Goal: Use online tool/utility: Utilize a website feature to perform a specific function

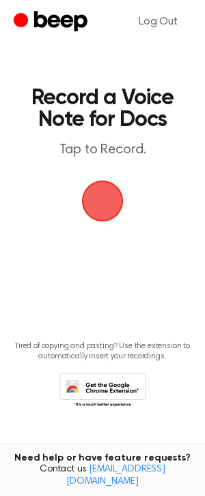
click at [114, 205] on span "button" at bounding box center [102, 201] width 38 height 38
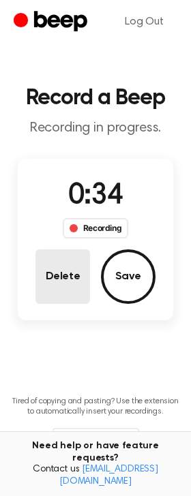
click at [69, 273] on button "Delete" at bounding box center [62, 277] width 55 height 55
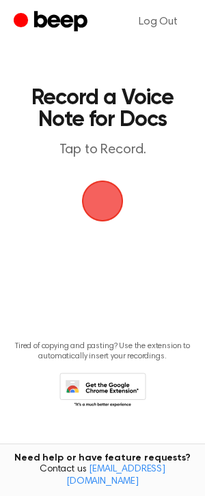
click at [113, 195] on span "button" at bounding box center [102, 201] width 38 height 38
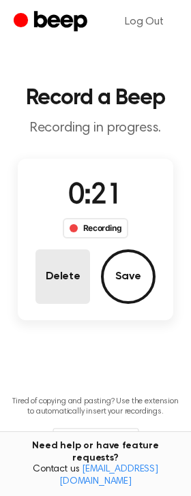
click at [72, 283] on button "Delete" at bounding box center [62, 277] width 55 height 55
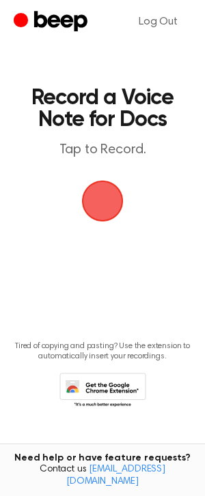
click at [106, 201] on span "button" at bounding box center [102, 201] width 38 height 38
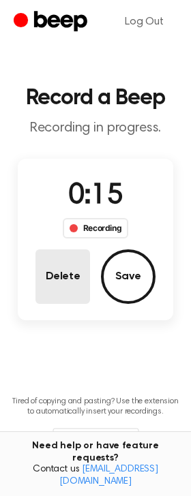
click at [76, 272] on button "Delete" at bounding box center [62, 277] width 55 height 55
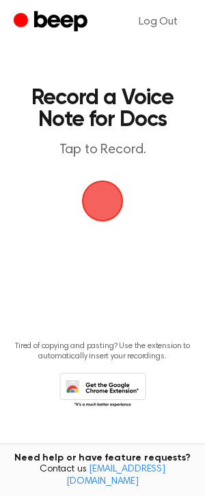
click at [109, 193] on span "button" at bounding box center [102, 201] width 38 height 38
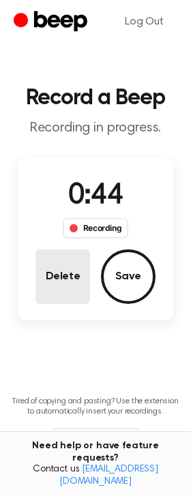
click at [81, 291] on button "Delete" at bounding box center [62, 277] width 55 height 55
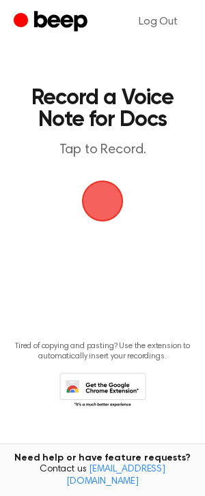
click at [84, 195] on span "button" at bounding box center [102, 201] width 38 height 38
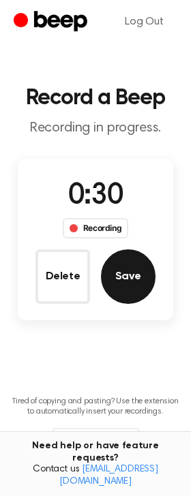
click at [121, 281] on button "Save" at bounding box center [128, 277] width 55 height 55
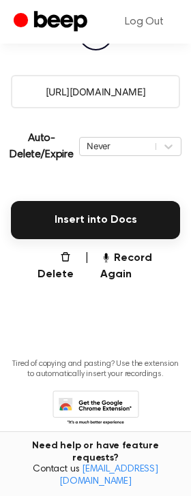
scroll to position [246, 0]
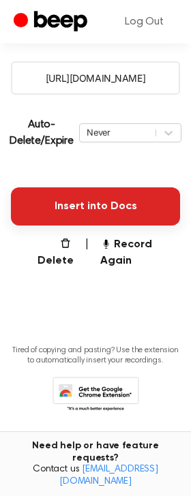
click at [122, 196] on button "Insert into Docs" at bounding box center [95, 207] width 169 height 38
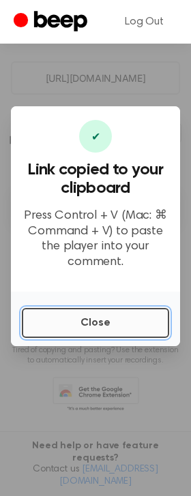
click at [101, 321] on button "Close" at bounding box center [95, 323] width 147 height 30
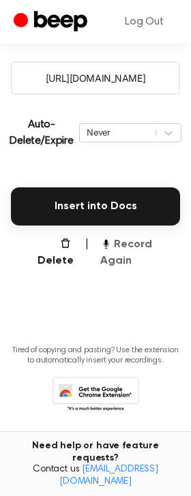
click at [122, 246] on button "Record Again" at bounding box center [140, 253] width 80 height 33
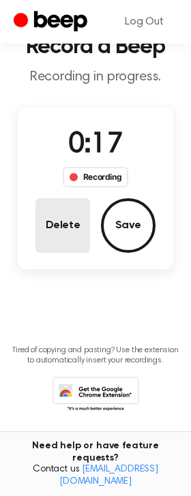
click at [58, 211] on button "Delete" at bounding box center [62, 225] width 55 height 55
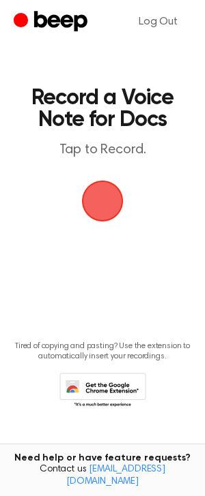
click at [93, 198] on span "button" at bounding box center [102, 201] width 38 height 38
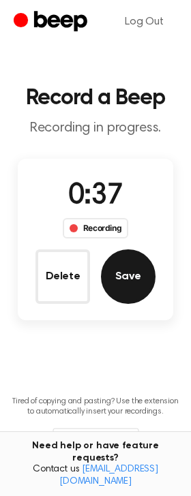
click at [127, 298] on button "Save" at bounding box center [128, 277] width 55 height 55
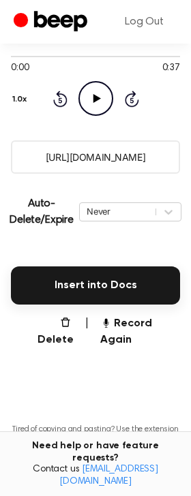
scroll to position [171, 0]
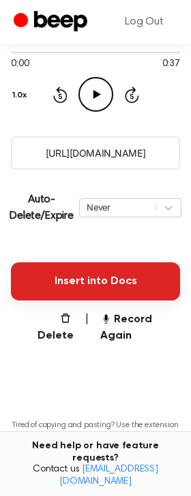
click at [96, 287] on button "Insert into Docs" at bounding box center [95, 282] width 169 height 38
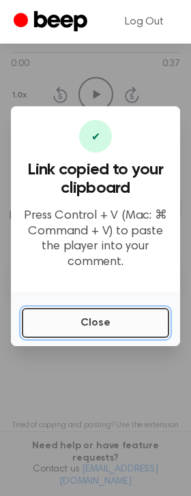
click at [85, 321] on button "Close" at bounding box center [95, 323] width 147 height 30
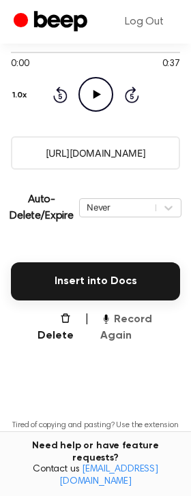
click at [132, 326] on button "Record Again" at bounding box center [140, 328] width 80 height 33
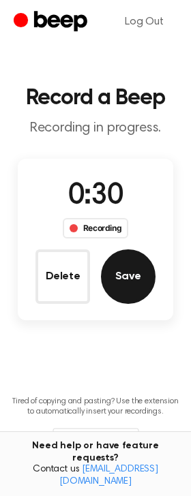
click at [147, 283] on button "Save" at bounding box center [128, 277] width 55 height 55
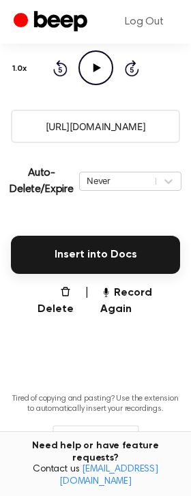
scroll to position [246, 0]
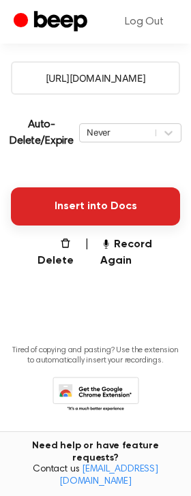
click at [123, 205] on button "Insert into Docs" at bounding box center [95, 207] width 169 height 38
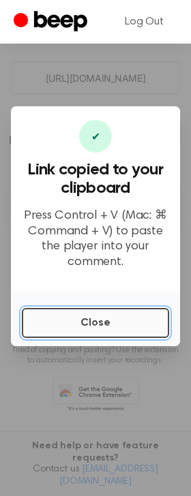
click at [65, 329] on button "Close" at bounding box center [95, 323] width 147 height 30
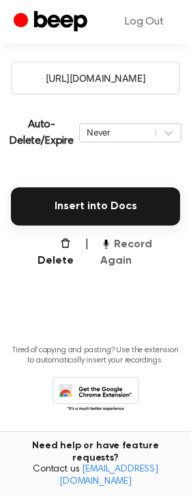
click at [118, 254] on button "Record Again" at bounding box center [140, 253] width 80 height 33
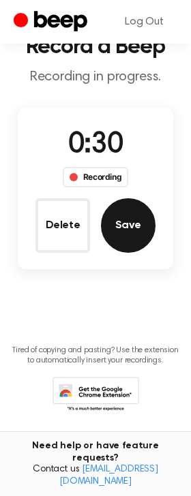
click at [151, 228] on button "Save" at bounding box center [128, 225] width 55 height 55
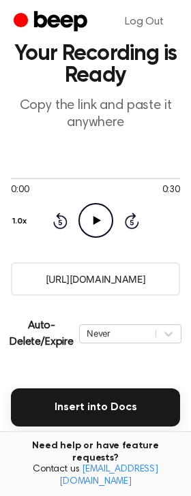
scroll to position [85, 0]
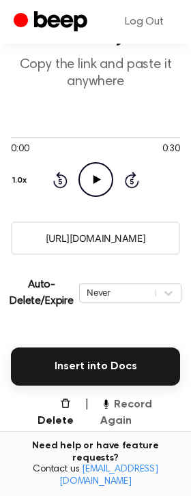
click at [113, 417] on button "Record Again" at bounding box center [140, 413] width 80 height 33
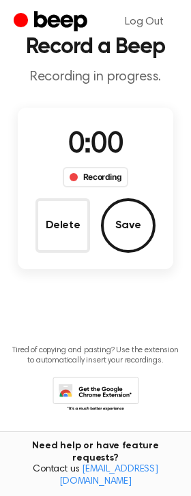
scroll to position [0, 0]
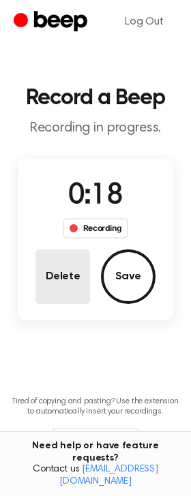
click at [63, 271] on button "Delete" at bounding box center [62, 277] width 55 height 55
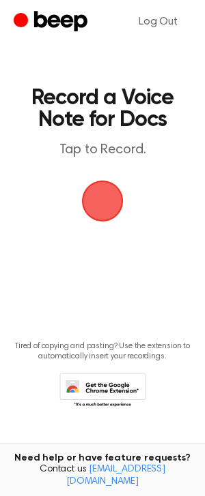
click at [103, 196] on span "button" at bounding box center [102, 201] width 38 height 38
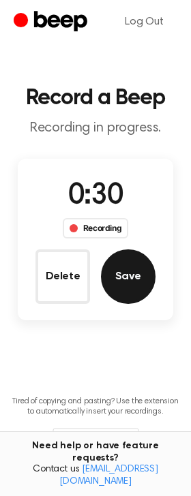
click at [138, 283] on button "Save" at bounding box center [128, 277] width 55 height 55
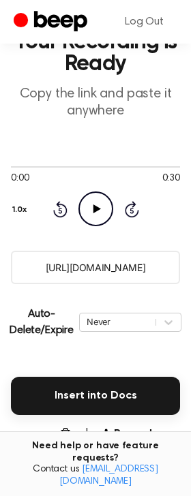
scroll to position [85, 0]
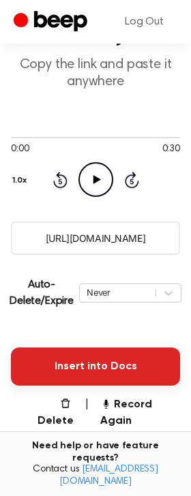
click at [108, 369] on button "Insert into Docs" at bounding box center [95, 367] width 169 height 38
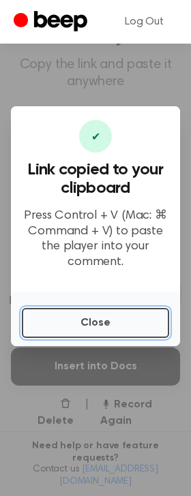
drag, startPoint x: 87, startPoint y: 328, endPoint x: 35, endPoint y: 314, distance: 53.6
click at [87, 328] on button "Close" at bounding box center [95, 323] width 147 height 30
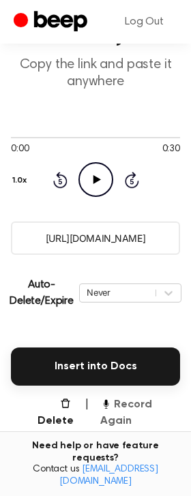
click at [125, 409] on button "Record Again" at bounding box center [140, 413] width 80 height 33
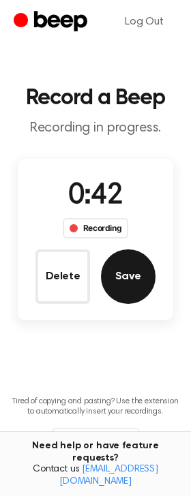
click at [125, 263] on button "Save" at bounding box center [128, 277] width 55 height 55
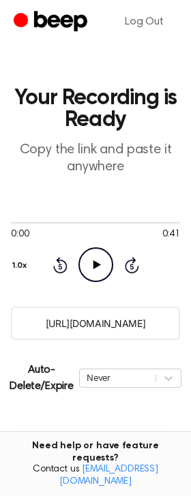
click at [43, 443] on button "Insert into Docs" at bounding box center [95, 452] width 169 height 38
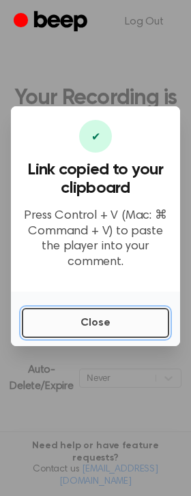
click at [60, 319] on button "Close" at bounding box center [95, 323] width 147 height 30
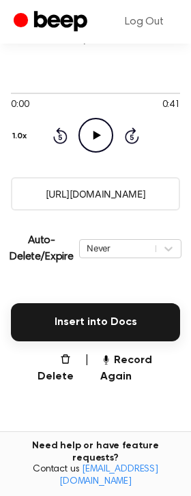
scroll to position [171, 0]
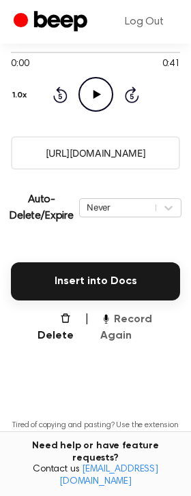
click at [113, 328] on button "Record Again" at bounding box center [140, 328] width 80 height 33
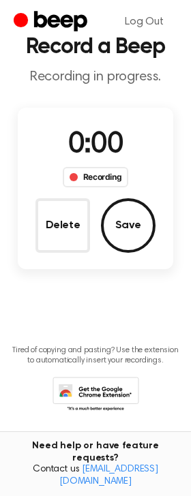
scroll to position [0, 0]
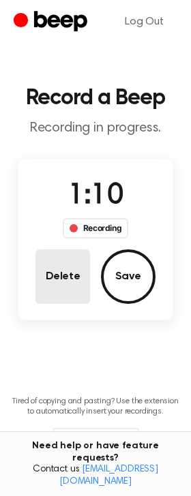
click at [42, 280] on button "Delete" at bounding box center [62, 277] width 55 height 55
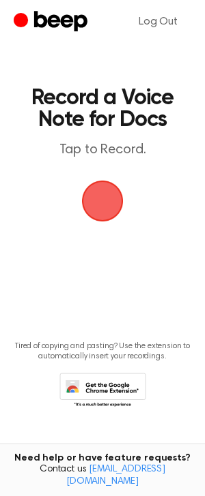
click at [100, 205] on span "button" at bounding box center [102, 201] width 38 height 38
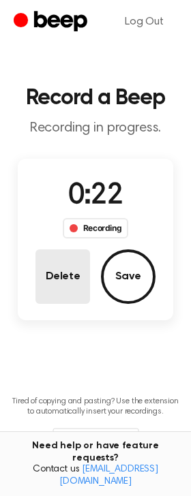
click at [85, 293] on button "Delete" at bounding box center [62, 277] width 55 height 55
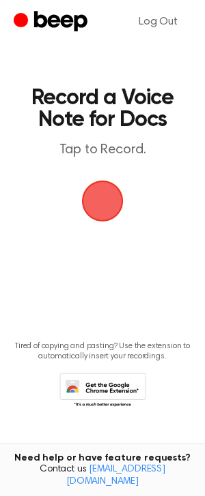
click at [117, 204] on span "button" at bounding box center [102, 201] width 38 height 38
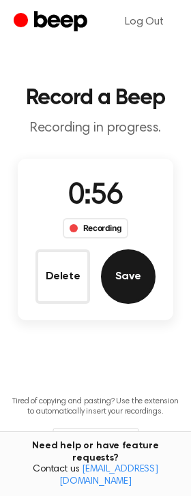
click at [139, 295] on button "Save" at bounding box center [128, 277] width 55 height 55
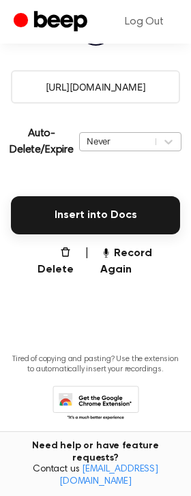
scroll to position [246, 0]
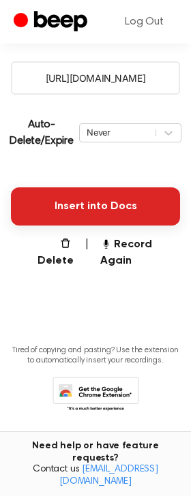
click at [126, 209] on button "Insert into Docs" at bounding box center [95, 207] width 169 height 38
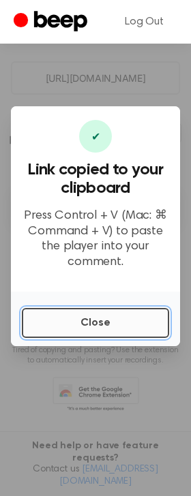
click at [63, 327] on button "Close" at bounding box center [95, 323] width 147 height 30
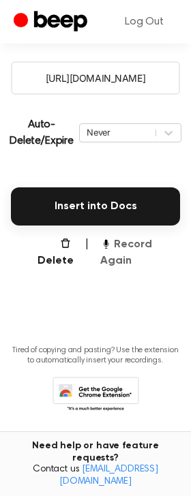
click at [115, 261] on button "Record Again" at bounding box center [140, 253] width 80 height 33
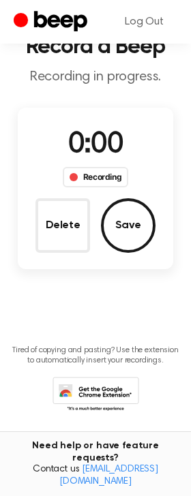
scroll to position [51, 0]
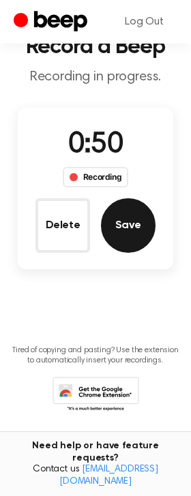
click at [136, 235] on button "Save" at bounding box center [128, 225] width 55 height 55
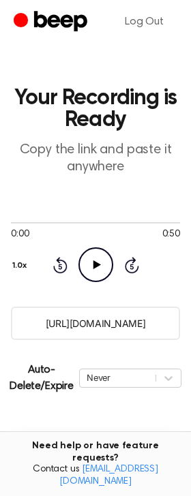
click at [128, 438] on button "Insert into Docs" at bounding box center [95, 452] width 169 height 38
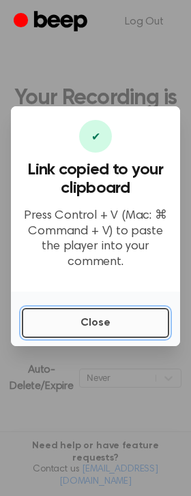
click at [108, 315] on button "Close" at bounding box center [95, 323] width 147 height 30
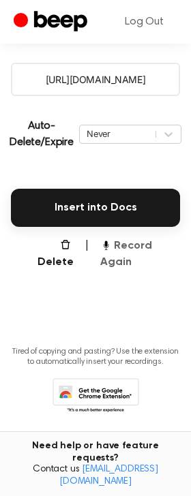
scroll to position [246, 0]
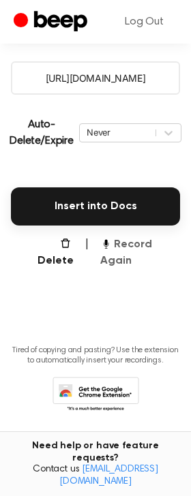
click at [136, 267] on button "Record Again" at bounding box center [140, 253] width 80 height 33
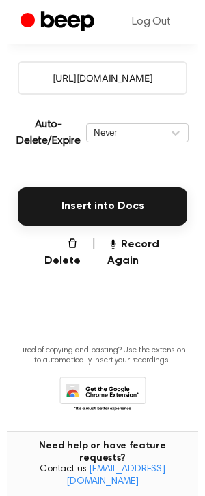
scroll to position [0, 0]
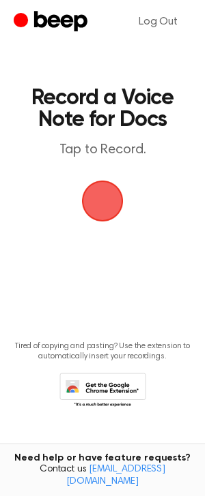
click at [97, 205] on span "button" at bounding box center [103, 202] width 42 height 42
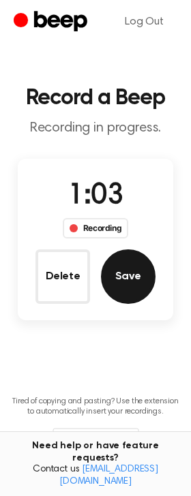
click at [135, 267] on button "Save" at bounding box center [128, 277] width 55 height 55
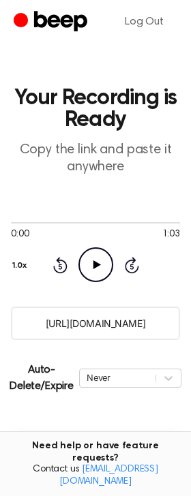
click at [130, 441] on button "Insert into Docs" at bounding box center [95, 452] width 169 height 38
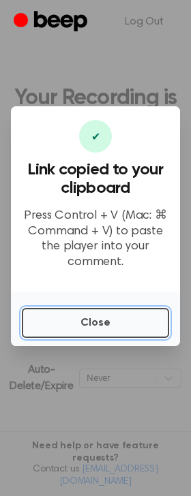
drag, startPoint x: 59, startPoint y: 308, endPoint x: 35, endPoint y: 304, distance: 23.5
click at [59, 308] on button "Close" at bounding box center [95, 323] width 147 height 30
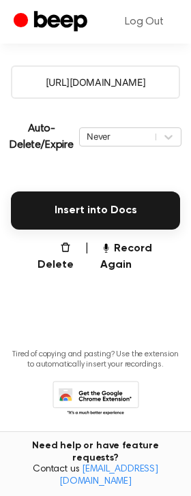
scroll to position [246, 0]
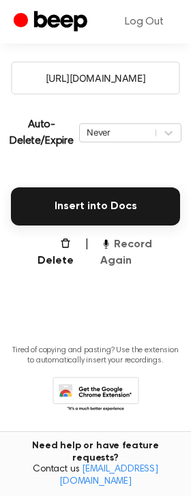
click at [128, 263] on button "Record Again" at bounding box center [140, 253] width 80 height 33
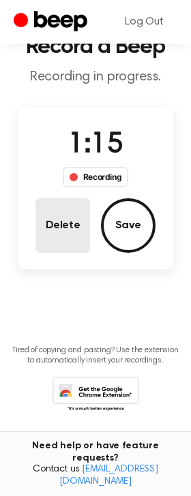
click at [72, 218] on button "Delete" at bounding box center [62, 225] width 55 height 55
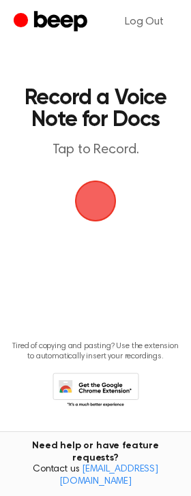
scroll to position [0, 0]
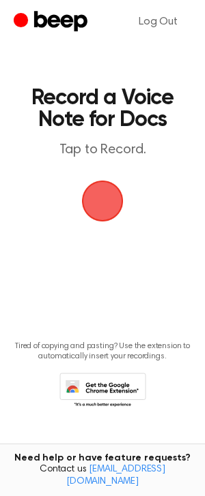
click at [100, 192] on span "button" at bounding box center [102, 201] width 38 height 38
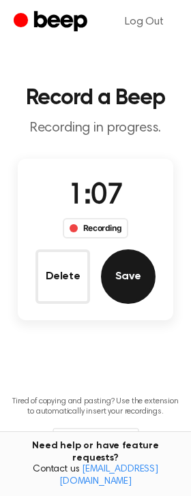
click at [120, 282] on button "Save" at bounding box center [128, 277] width 55 height 55
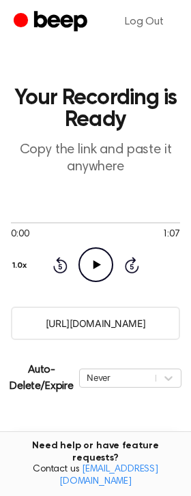
click at [72, 443] on button "Insert into Docs" at bounding box center [95, 452] width 169 height 38
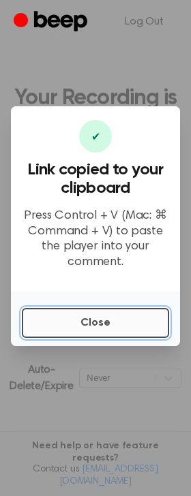
click at [81, 327] on button "Close" at bounding box center [95, 323] width 147 height 30
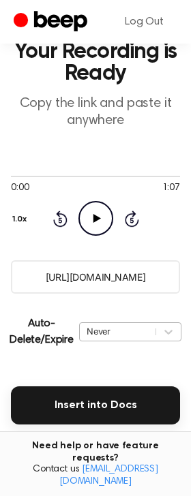
scroll to position [85, 0]
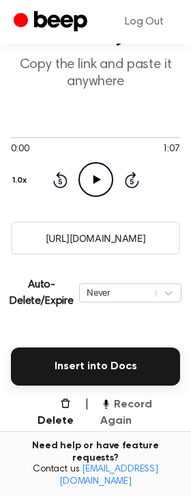
click at [124, 424] on button "Record Again" at bounding box center [140, 413] width 80 height 33
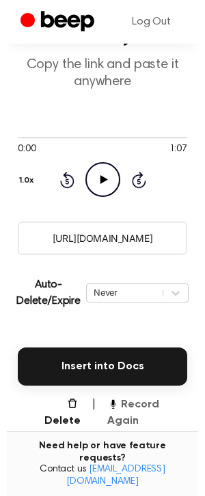
scroll to position [0, 0]
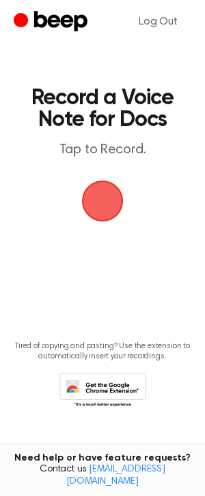
click at [95, 201] on span "button" at bounding box center [103, 202] width 42 height 42
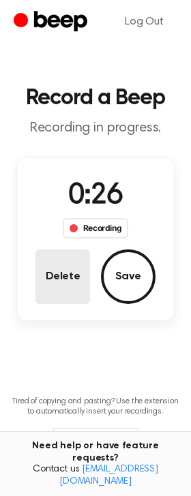
click at [69, 282] on button "Delete" at bounding box center [62, 277] width 55 height 55
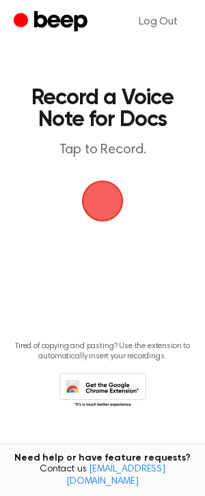
click at [104, 207] on span "button" at bounding box center [102, 201] width 38 height 38
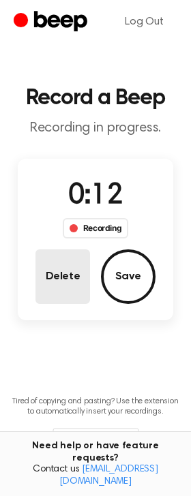
click at [68, 271] on button "Delete" at bounding box center [62, 277] width 55 height 55
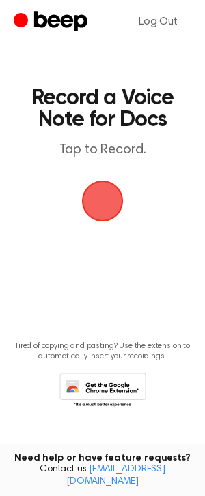
click at [97, 205] on span "button" at bounding box center [102, 201] width 38 height 38
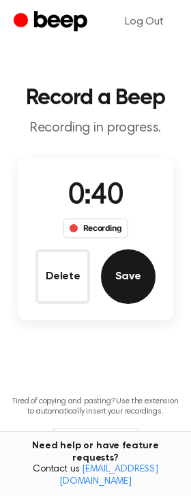
click at [121, 280] on button "Save" at bounding box center [128, 277] width 55 height 55
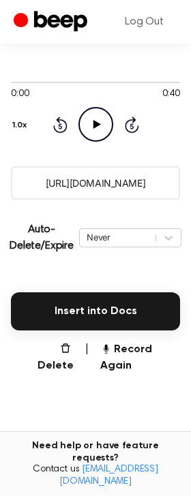
scroll to position [171, 0]
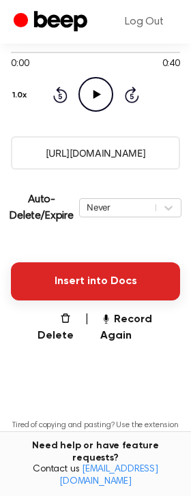
click at [119, 279] on button "Insert into Docs" at bounding box center [95, 282] width 169 height 38
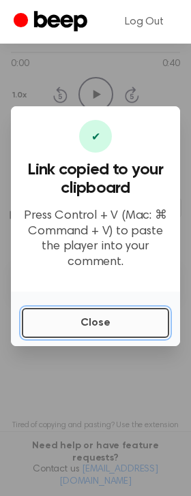
click at [58, 324] on button "Close" at bounding box center [95, 323] width 147 height 30
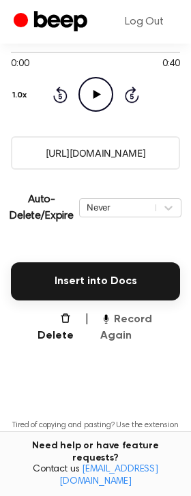
click at [133, 336] on button "Record Again" at bounding box center [140, 328] width 80 height 33
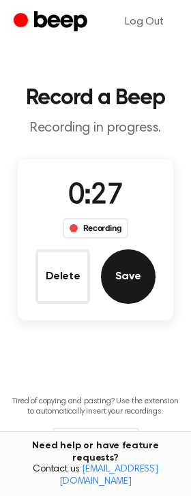
click at [119, 282] on button "Save" at bounding box center [128, 277] width 55 height 55
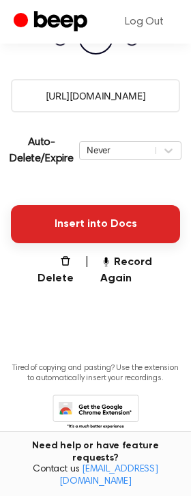
scroll to position [246, 0]
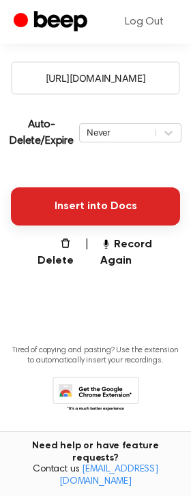
click at [104, 204] on button "Insert into Docs" at bounding box center [95, 207] width 169 height 38
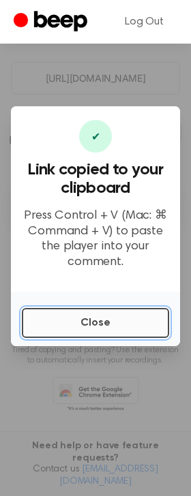
click at [79, 324] on button "Close" at bounding box center [95, 323] width 147 height 30
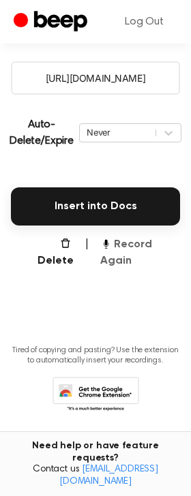
click at [122, 260] on button "Record Again" at bounding box center [140, 253] width 80 height 33
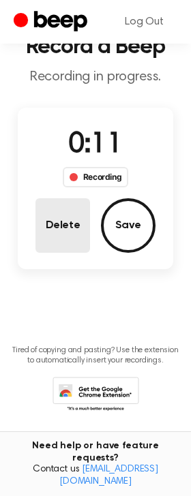
click at [46, 241] on button "Delete" at bounding box center [62, 225] width 55 height 55
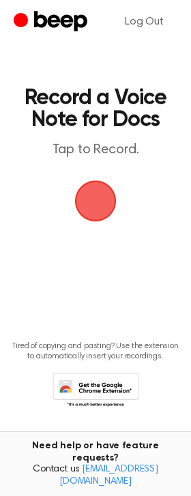
scroll to position [0, 0]
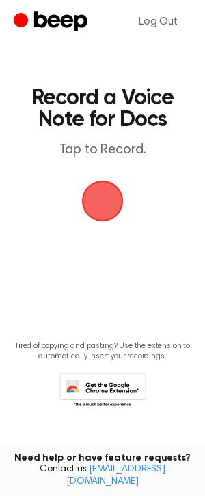
click at [102, 204] on span "button" at bounding box center [102, 201] width 38 height 38
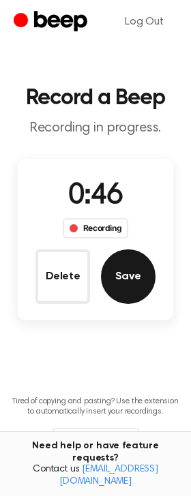
click at [139, 285] on button "Save" at bounding box center [128, 277] width 55 height 55
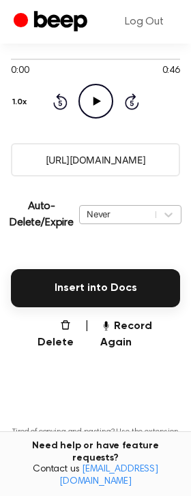
scroll to position [171, 0]
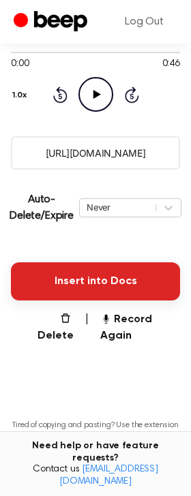
click at [134, 290] on button "Insert into Docs" at bounding box center [95, 282] width 169 height 38
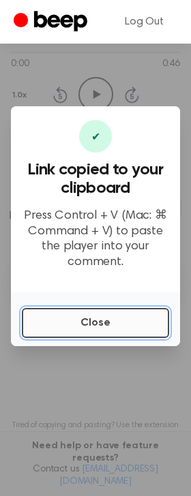
click at [114, 322] on button "Close" at bounding box center [95, 323] width 147 height 30
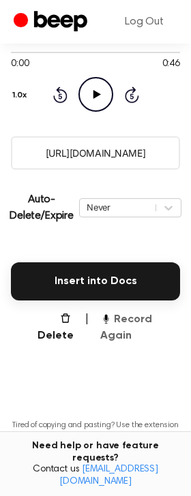
click at [119, 331] on button "Record Again" at bounding box center [140, 328] width 80 height 33
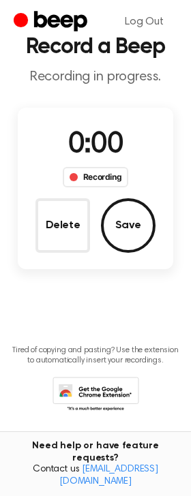
scroll to position [0, 0]
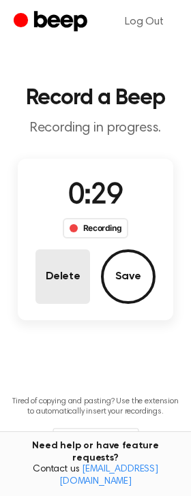
click at [78, 278] on button "Delete" at bounding box center [62, 277] width 55 height 55
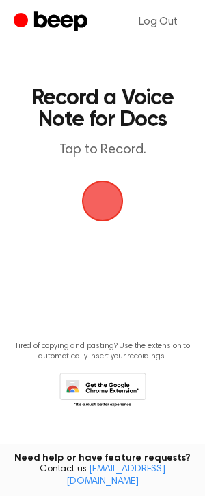
click at [108, 199] on span "button" at bounding box center [102, 201] width 38 height 38
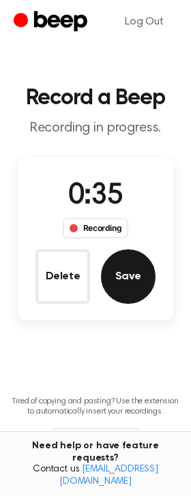
click at [143, 278] on button "Save" at bounding box center [128, 277] width 55 height 55
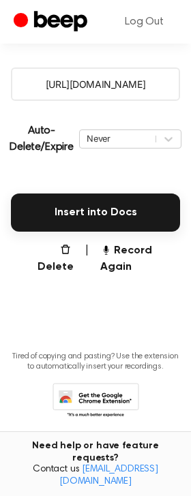
scroll to position [246, 0]
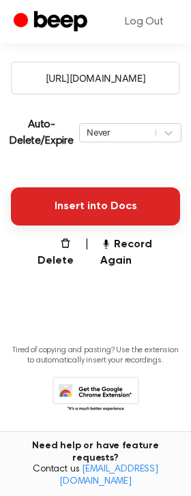
click at [123, 208] on button "Insert into Docs" at bounding box center [95, 207] width 169 height 38
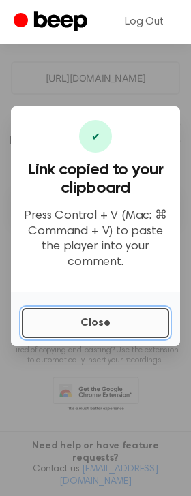
click at [100, 332] on button "Close" at bounding box center [95, 323] width 147 height 30
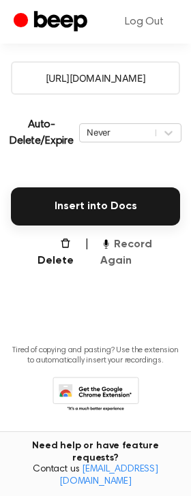
click at [132, 247] on button "Record Again" at bounding box center [140, 253] width 80 height 33
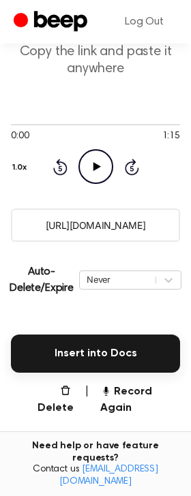
scroll to position [75, 0]
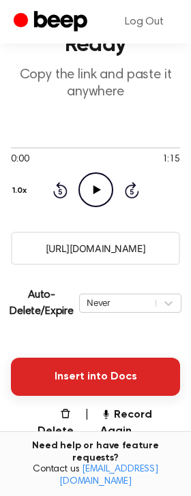
click at [97, 371] on button "Insert into Docs" at bounding box center [95, 377] width 169 height 38
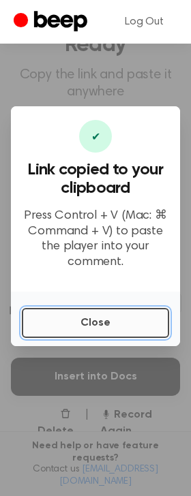
click at [117, 327] on button "Close" at bounding box center [95, 323] width 147 height 30
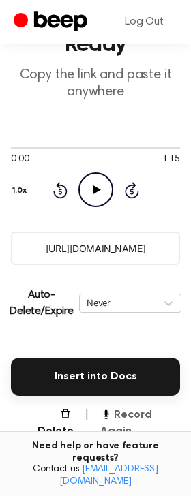
click at [144, 417] on button "Record Again" at bounding box center [140, 423] width 80 height 33
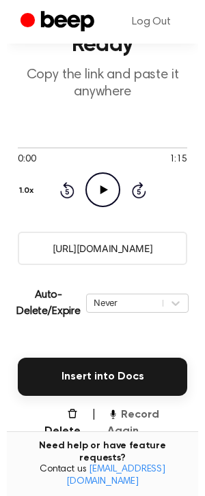
scroll to position [0, 0]
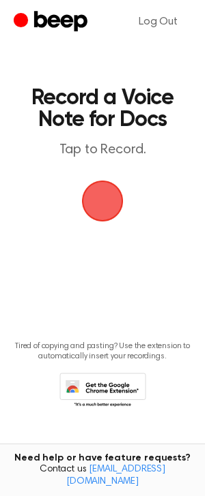
click at [108, 195] on span "button" at bounding box center [102, 201] width 38 height 38
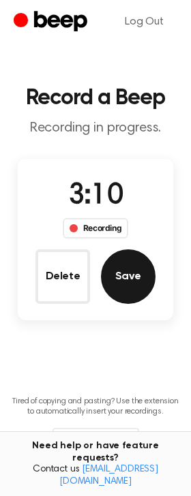
click at [130, 267] on button "Save" at bounding box center [128, 277] width 55 height 55
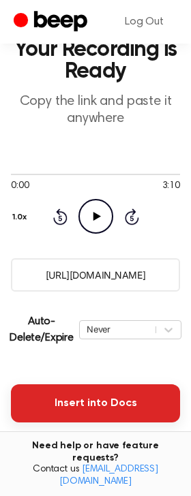
scroll to position [85, 0]
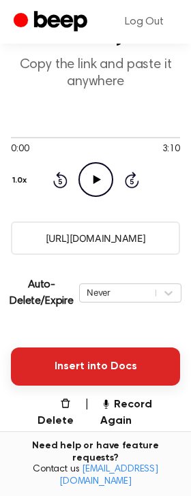
click at [76, 376] on button "Insert into Docs" at bounding box center [95, 367] width 169 height 38
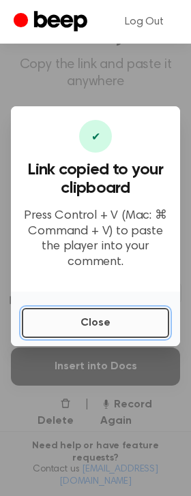
click at [89, 319] on button "Close" at bounding box center [95, 323] width 147 height 30
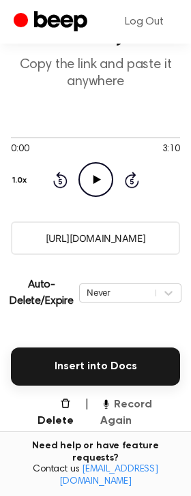
click at [137, 418] on button "Record Again" at bounding box center [140, 413] width 80 height 33
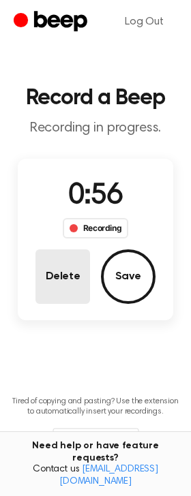
click at [71, 270] on button "Delete" at bounding box center [62, 277] width 55 height 55
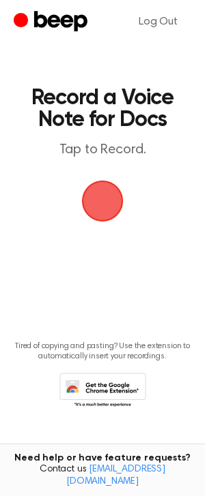
click at [106, 193] on span "button" at bounding box center [102, 201] width 38 height 38
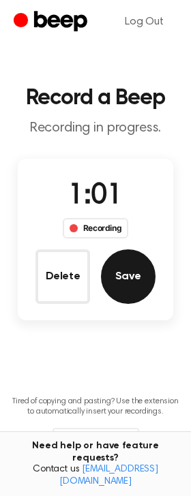
click at [108, 271] on button "Save" at bounding box center [128, 277] width 55 height 55
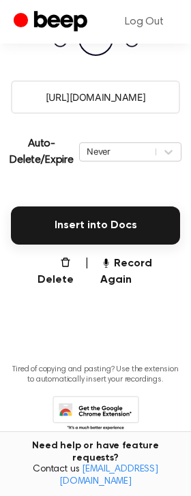
scroll to position [246, 0]
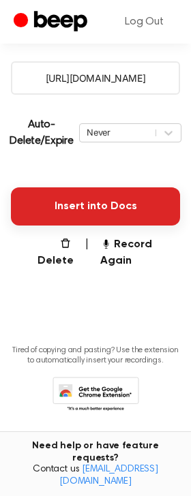
click at [111, 203] on button "Insert into Docs" at bounding box center [95, 207] width 169 height 38
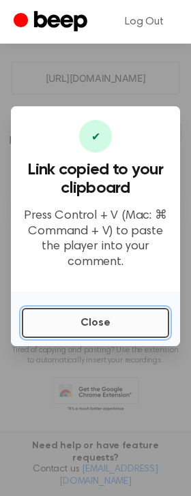
click at [86, 325] on button "Close" at bounding box center [95, 323] width 147 height 30
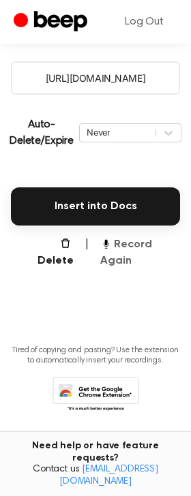
click at [124, 267] on button "Record Again" at bounding box center [140, 253] width 80 height 33
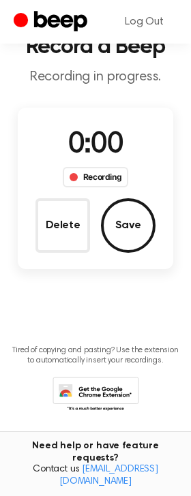
scroll to position [51, 0]
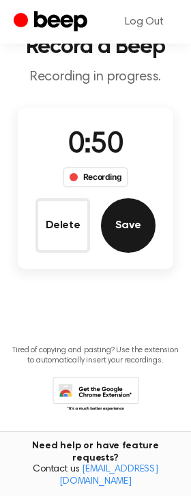
click at [135, 231] on button "Save" at bounding box center [128, 225] width 55 height 55
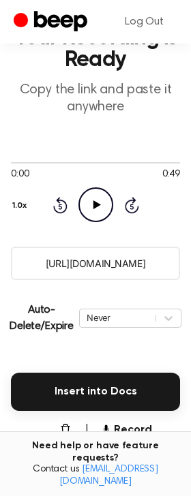
scroll to position [171, 0]
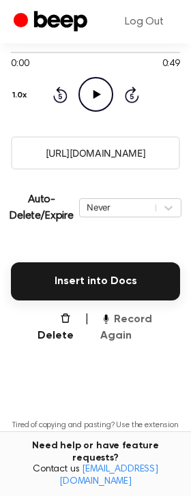
click at [118, 330] on button "Record Again" at bounding box center [140, 328] width 80 height 33
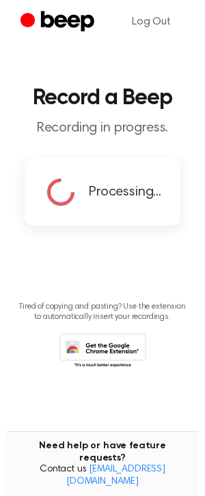
scroll to position [0, 0]
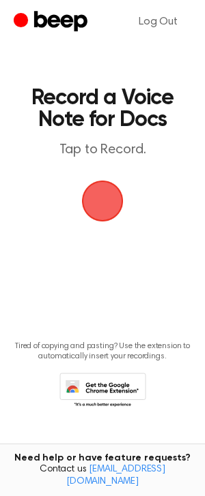
click at [100, 199] on span "button" at bounding box center [102, 201] width 62 height 62
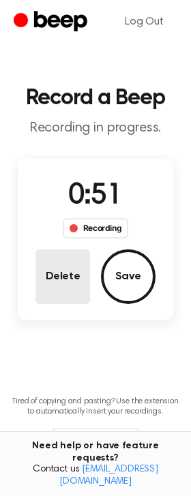
click at [60, 284] on button "Delete" at bounding box center [62, 277] width 55 height 55
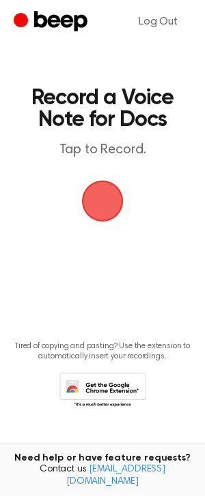
click at [103, 190] on span "button" at bounding box center [102, 201] width 76 height 76
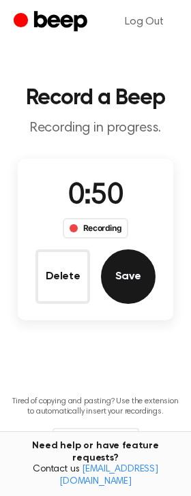
click at [132, 278] on button "Save" at bounding box center [128, 277] width 55 height 55
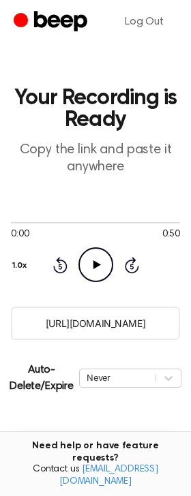
click at [98, 439] on button "Insert into Docs" at bounding box center [95, 452] width 169 height 38
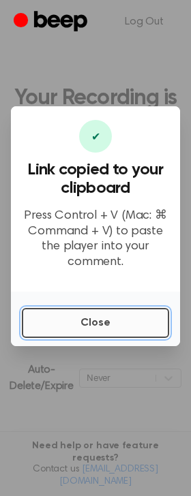
click at [93, 325] on button "Close" at bounding box center [95, 323] width 147 height 30
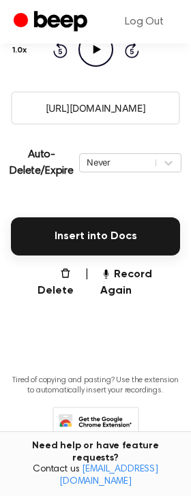
scroll to position [246, 0]
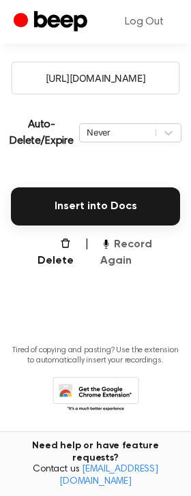
click at [119, 261] on button "Record Again" at bounding box center [140, 253] width 80 height 33
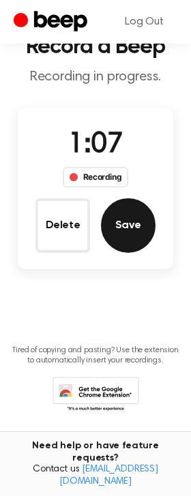
click at [137, 240] on button "Save" at bounding box center [128, 225] width 55 height 55
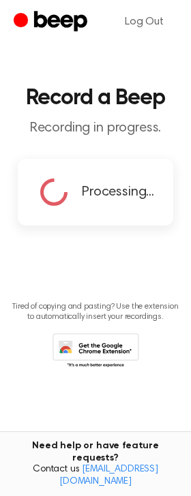
scroll to position [0, 0]
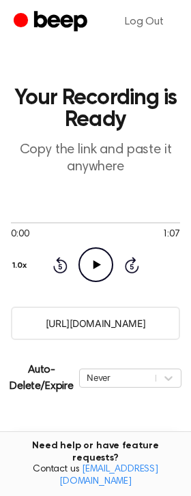
click at [82, 442] on button "Insert into Docs" at bounding box center [95, 452] width 169 height 38
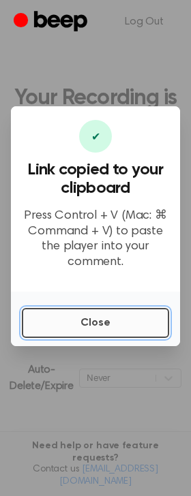
click at [119, 314] on button "Close" at bounding box center [95, 323] width 147 height 30
